Goal: Task Accomplishment & Management: Use online tool/utility

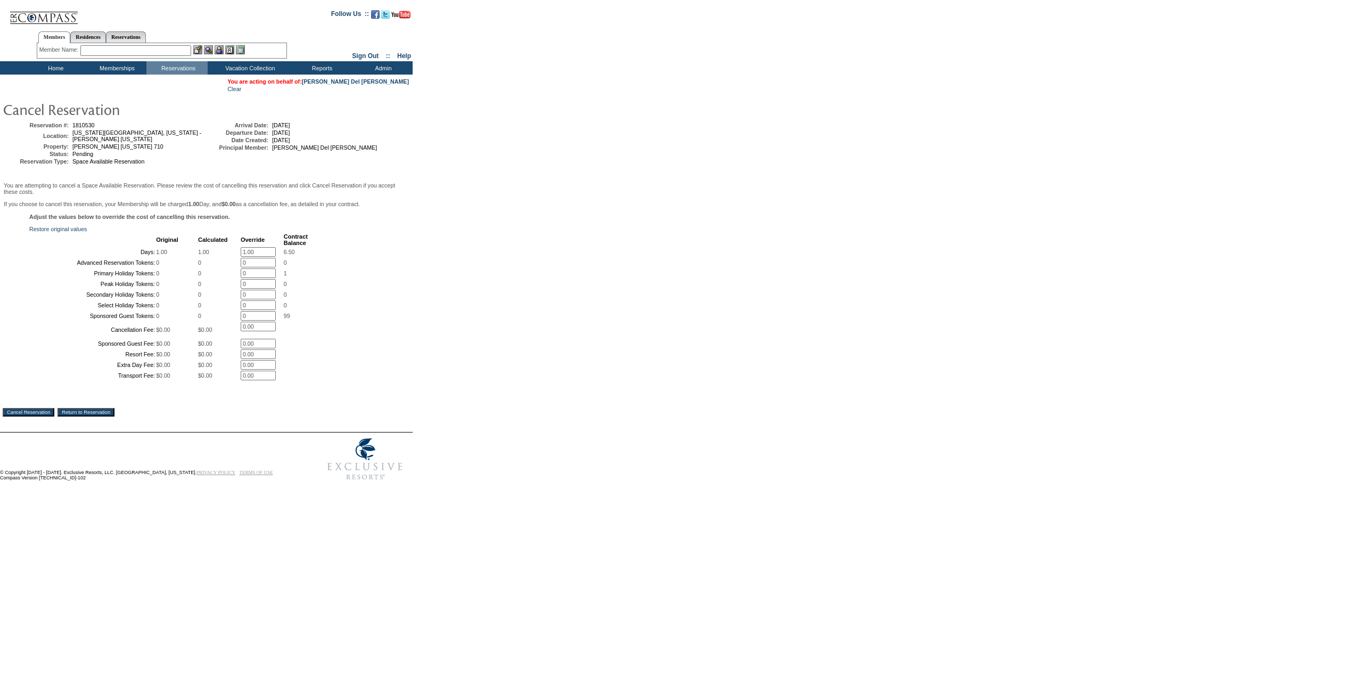
drag, startPoint x: 256, startPoint y: 260, endPoint x: 224, endPoint y: 262, distance: 31.5
click at [223, 257] on tr "Days: 1.00 1.00 1.00 * 6.50" at bounding box center [168, 252] width 277 height 10
type input "0.00"
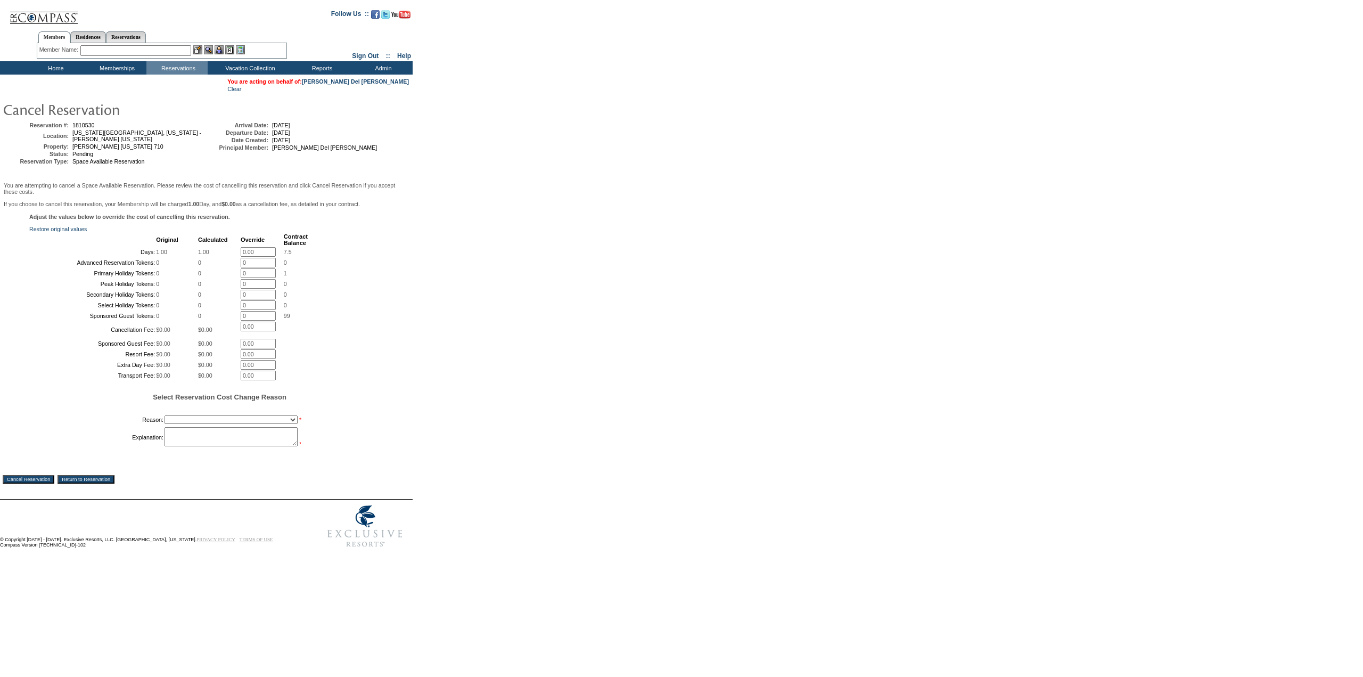
drag, startPoint x: 573, startPoint y: 306, endPoint x: 573, endPoint y: 299, distance: 6.9
click at [573, 300] on form "Follow Us ::" at bounding box center [679, 278] width 1359 height 550
click at [264, 424] on select "Creating Continuous Stay Days Booked After Cancellation Experiential / Hotel / …" at bounding box center [231, 419] width 133 height 9
select select "1031"
click at [165, 424] on select "Creating Continuous Stay Days Booked After Cancellation Experiential / Hotel / …" at bounding box center [231, 419] width 133 height 9
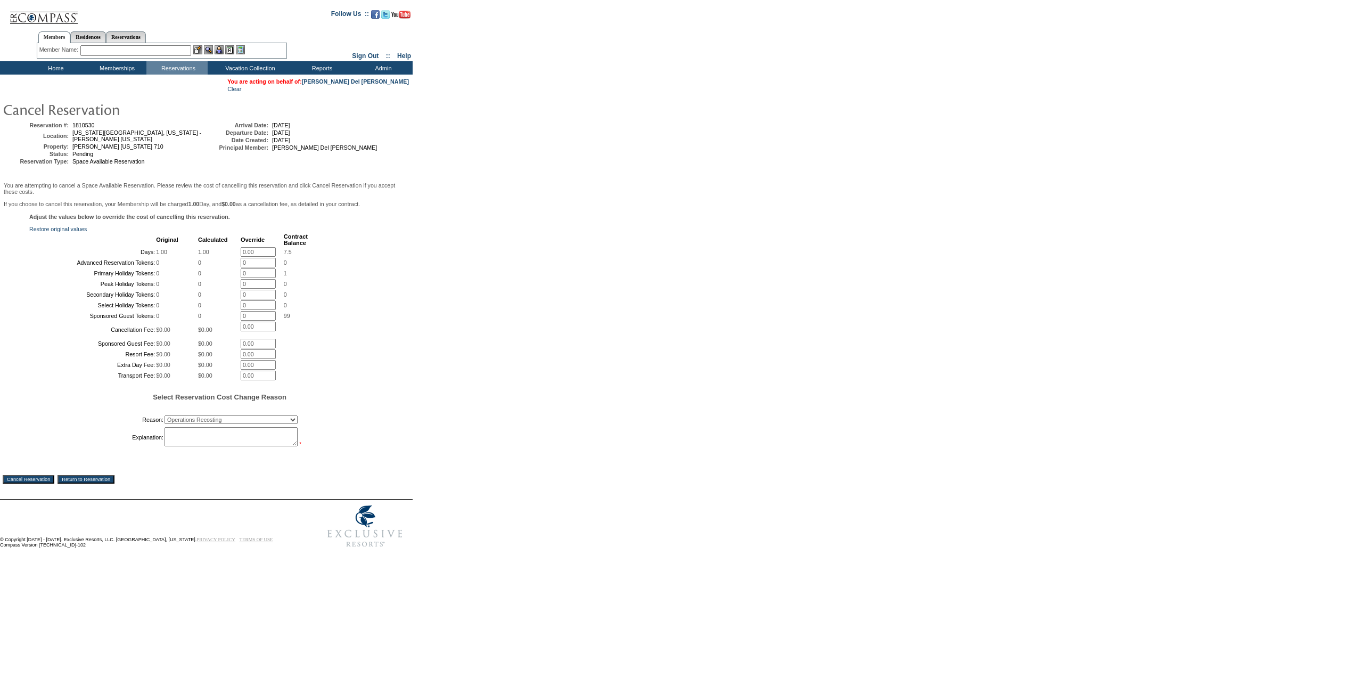
click at [239, 446] on textarea at bounding box center [231, 436] width 133 height 19
click at [293, 446] on textarea "Booked NYC instead of Las Vegas." at bounding box center [231, 436] width 133 height 19
type textarea "Booked NYC instead of Las Vegas. ADS"
click at [40, 483] on input "Cancel Reservation" at bounding box center [29, 479] width 52 height 9
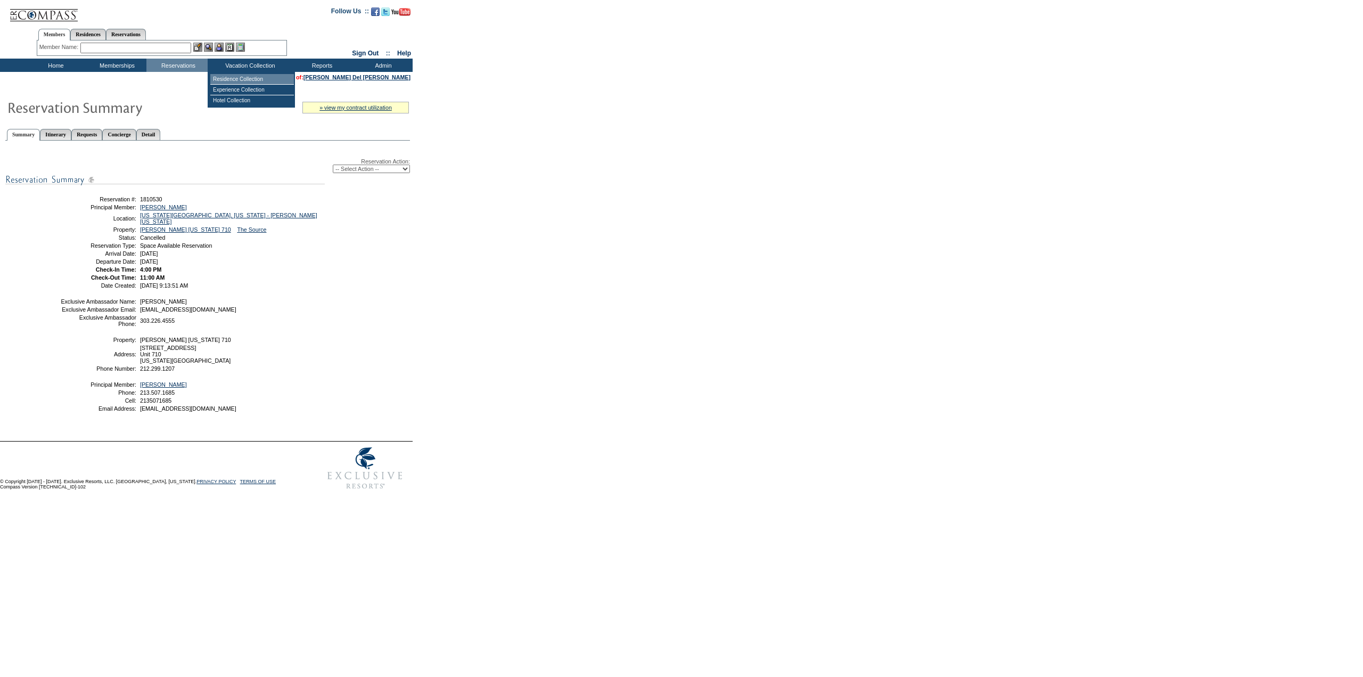
click at [248, 76] on td "Residence Collection" at bounding box center [252, 79] width 84 height 11
